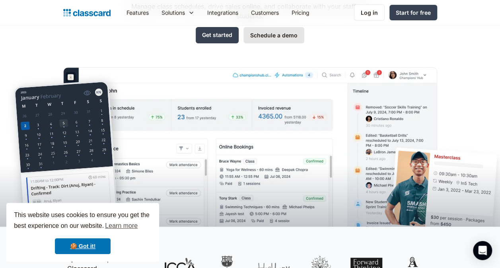
scroll to position [144, 0]
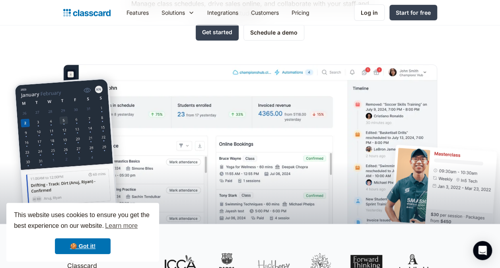
click at [272, 183] on div at bounding box center [250, 176] width 500 height 97
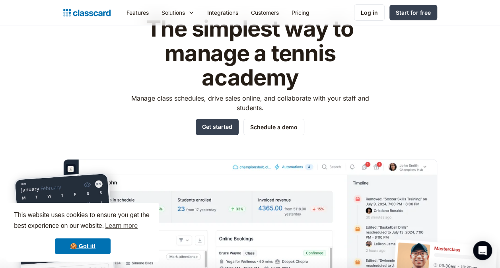
scroll to position [0, 0]
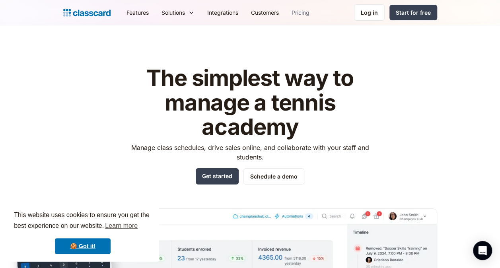
click at [301, 12] on link "Pricing" at bounding box center [300, 13] width 31 height 18
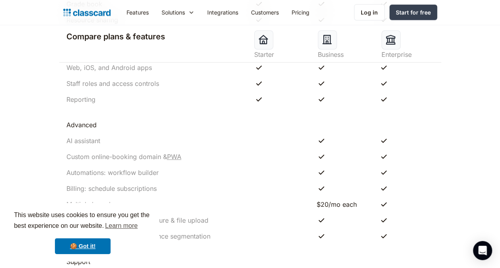
scroll to position [755, 0]
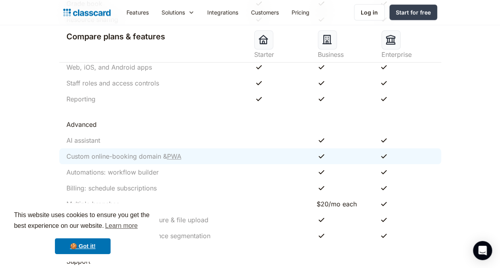
click at [276, 161] on div "Custom online-booking domain & PWA" at bounding box center [250, 157] width 382 height 16
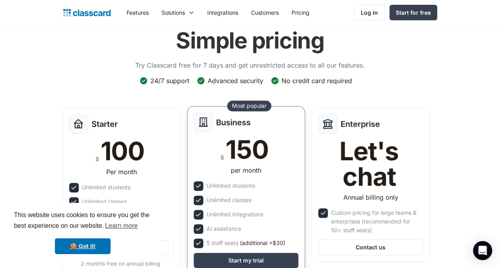
scroll to position [0, 0]
